Goal: Task Accomplishment & Management: Use online tool/utility

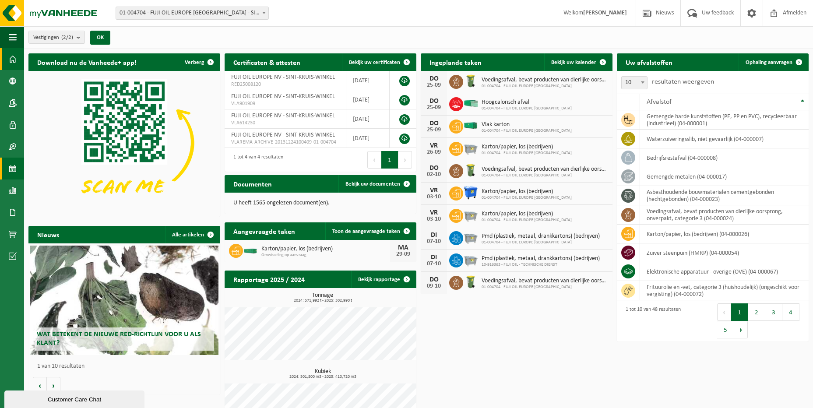
click at [14, 171] on span at bounding box center [13, 169] width 8 height 22
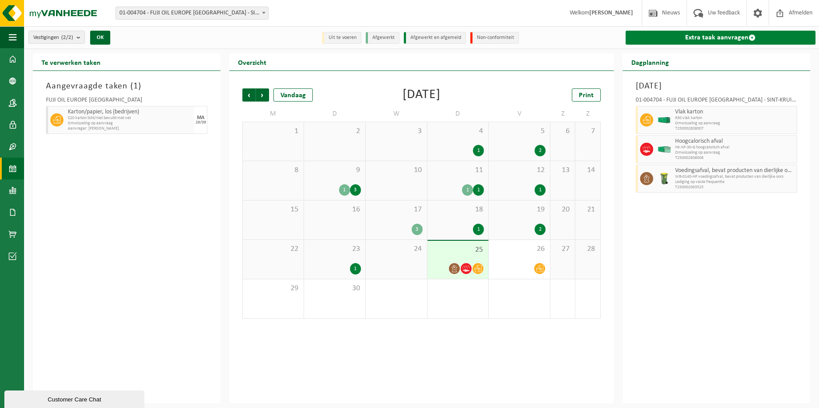
click at [737, 37] on link "Extra taak aanvragen" at bounding box center [721, 38] width 190 height 14
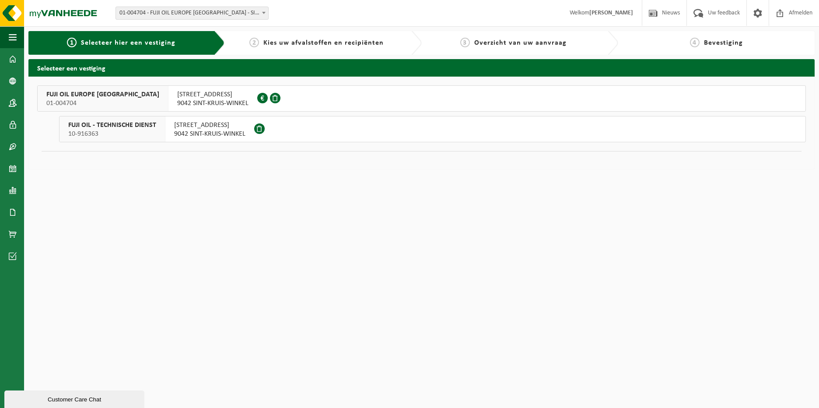
click at [184, 101] on span "9042 SINT-KRUIS-WINKEL" at bounding box center [212, 103] width 71 height 9
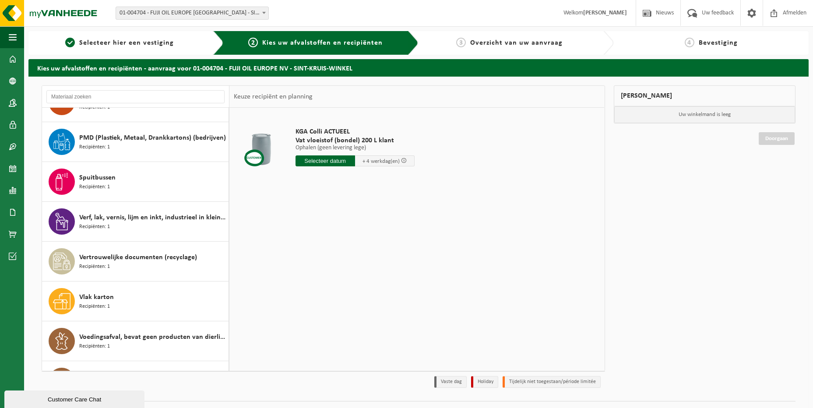
scroll to position [1582, 0]
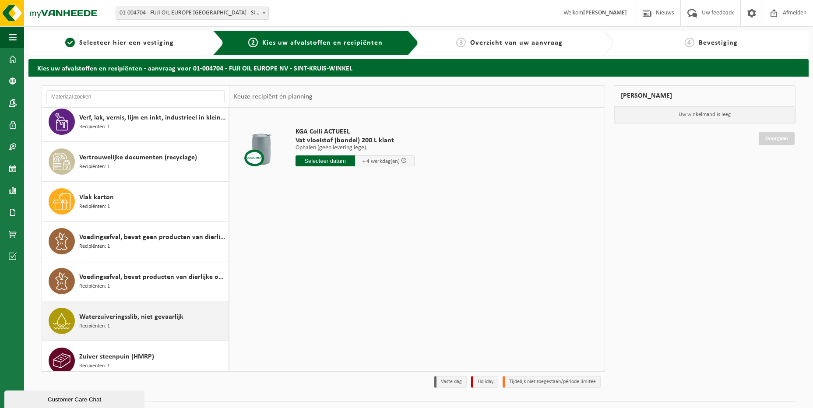
click at [184, 316] on div "Waterzuiveringsslib, niet gevaarlijk Recipiënten: 1" at bounding box center [152, 321] width 147 height 26
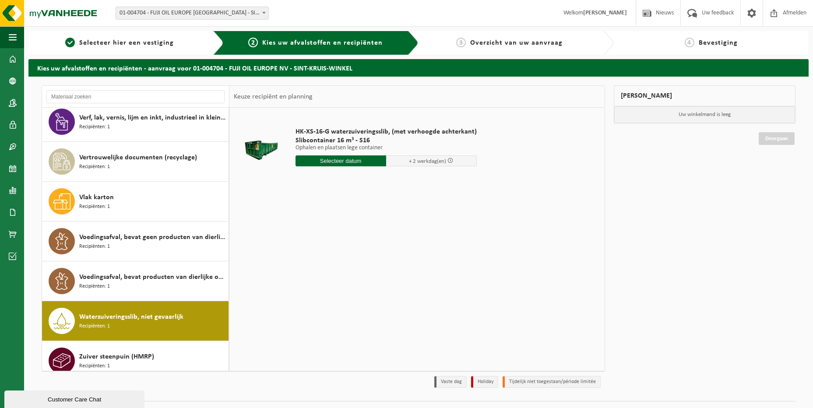
click at [367, 158] on input "text" at bounding box center [340, 160] width 91 height 11
click at [396, 179] on icon at bounding box center [395, 181] width 14 height 14
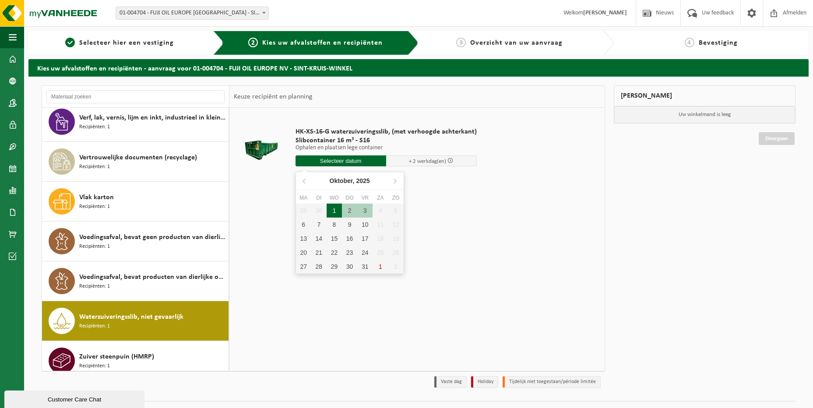
click at [337, 213] on div "1" at bounding box center [334, 211] width 15 height 14
type input "Van 2025-10-01"
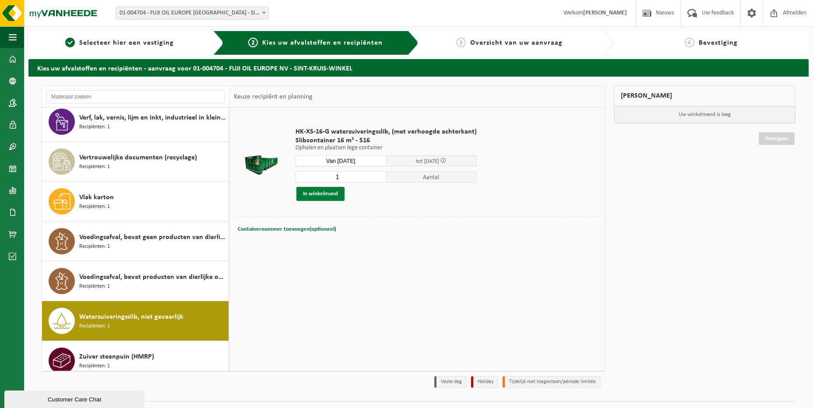
click at [338, 196] on button "In winkelmand" at bounding box center [320, 194] width 48 height 14
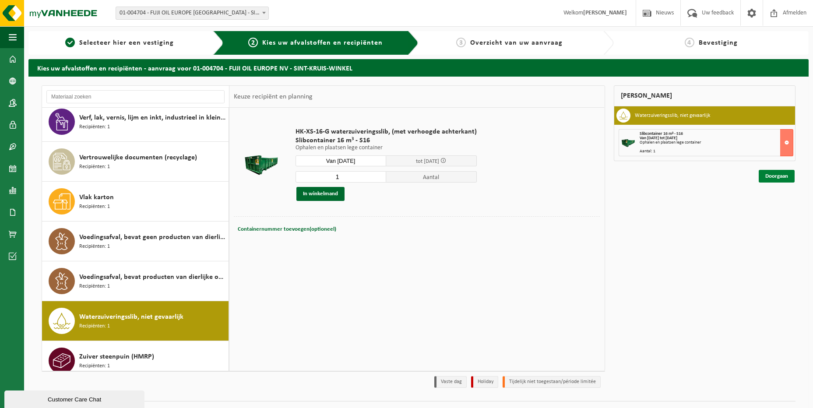
click at [780, 178] on link "Doorgaan" at bounding box center [776, 176] width 36 height 13
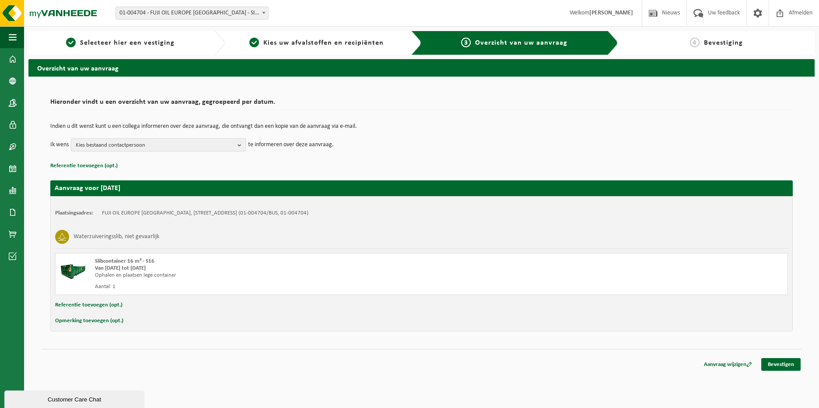
click at [238, 147] on b "button" at bounding box center [242, 145] width 8 height 12
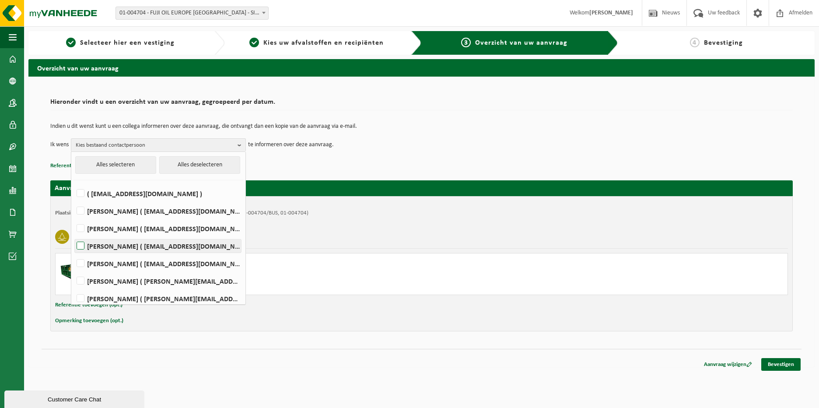
click at [81, 242] on label "[PERSON_NAME] ( [EMAIL_ADDRESS][DOMAIN_NAME] )" at bounding box center [158, 245] width 166 height 13
click at [74, 235] on input "[PERSON_NAME] ( [EMAIL_ADDRESS][DOMAIN_NAME] )" at bounding box center [73, 235] width 0 height 0
checkbox input "true"
click at [82, 278] on label "[PERSON_NAME] ( [PERSON_NAME][EMAIL_ADDRESS][DOMAIN_NAME] )" at bounding box center [158, 280] width 166 height 13
click at [74, 270] on input "[PERSON_NAME] ( [PERSON_NAME][EMAIL_ADDRESS][DOMAIN_NAME] )" at bounding box center [73, 270] width 0 height 0
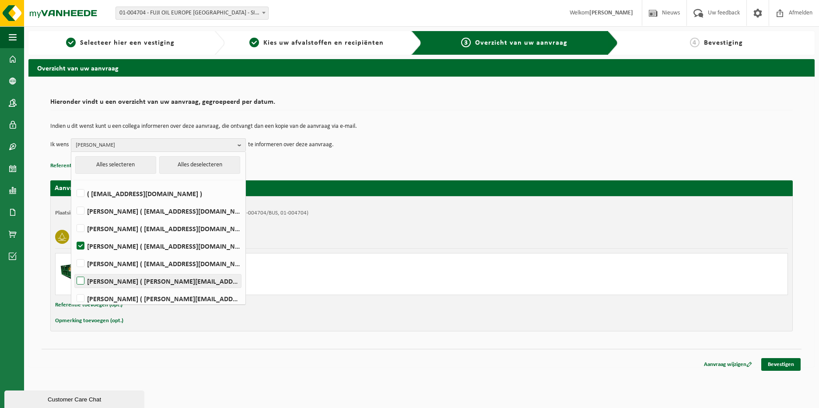
checkbox input "true"
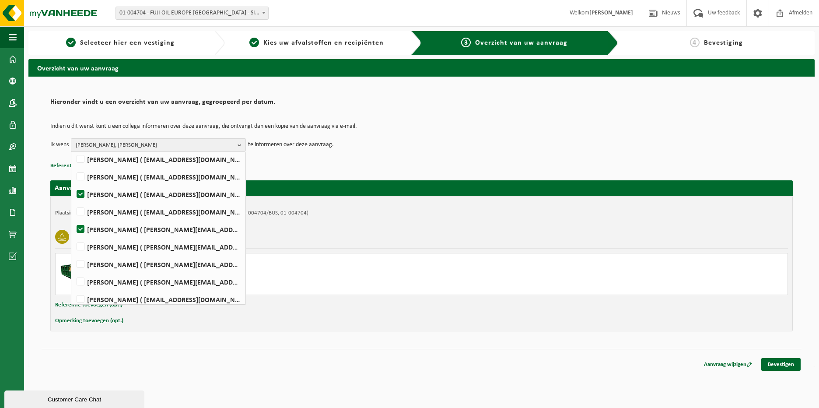
scroll to position [57, 0]
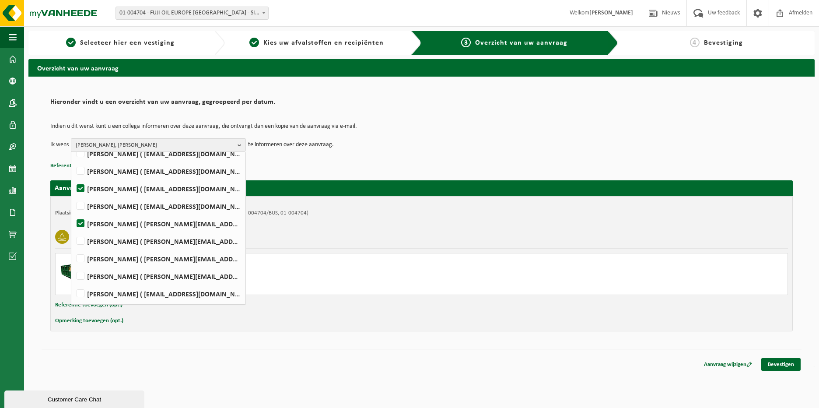
click at [388, 156] on div "Indien u dit wenst kunt u een collega informeren over deze aanvraag, die ontvan…" at bounding box center [421, 138] width 743 height 46
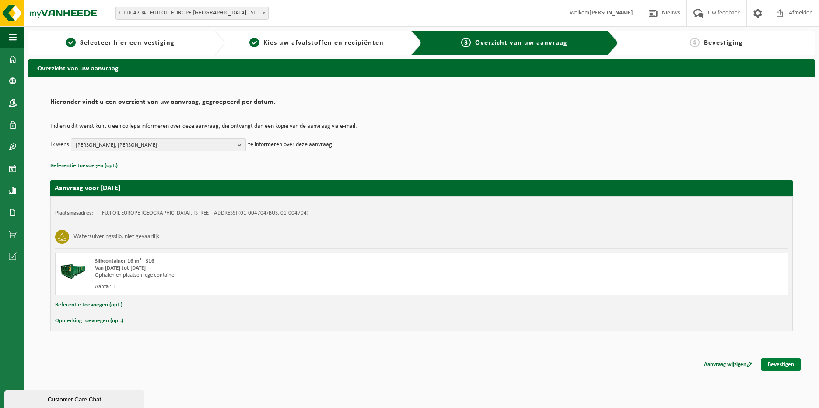
click at [776, 363] on link "Bevestigen" at bounding box center [781, 364] width 39 height 13
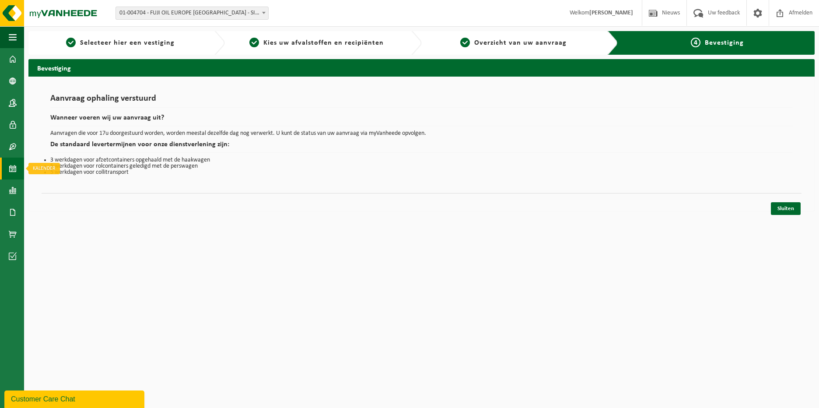
click at [10, 165] on span at bounding box center [13, 169] width 8 height 22
